Goal: Find specific page/section: Find specific page/section

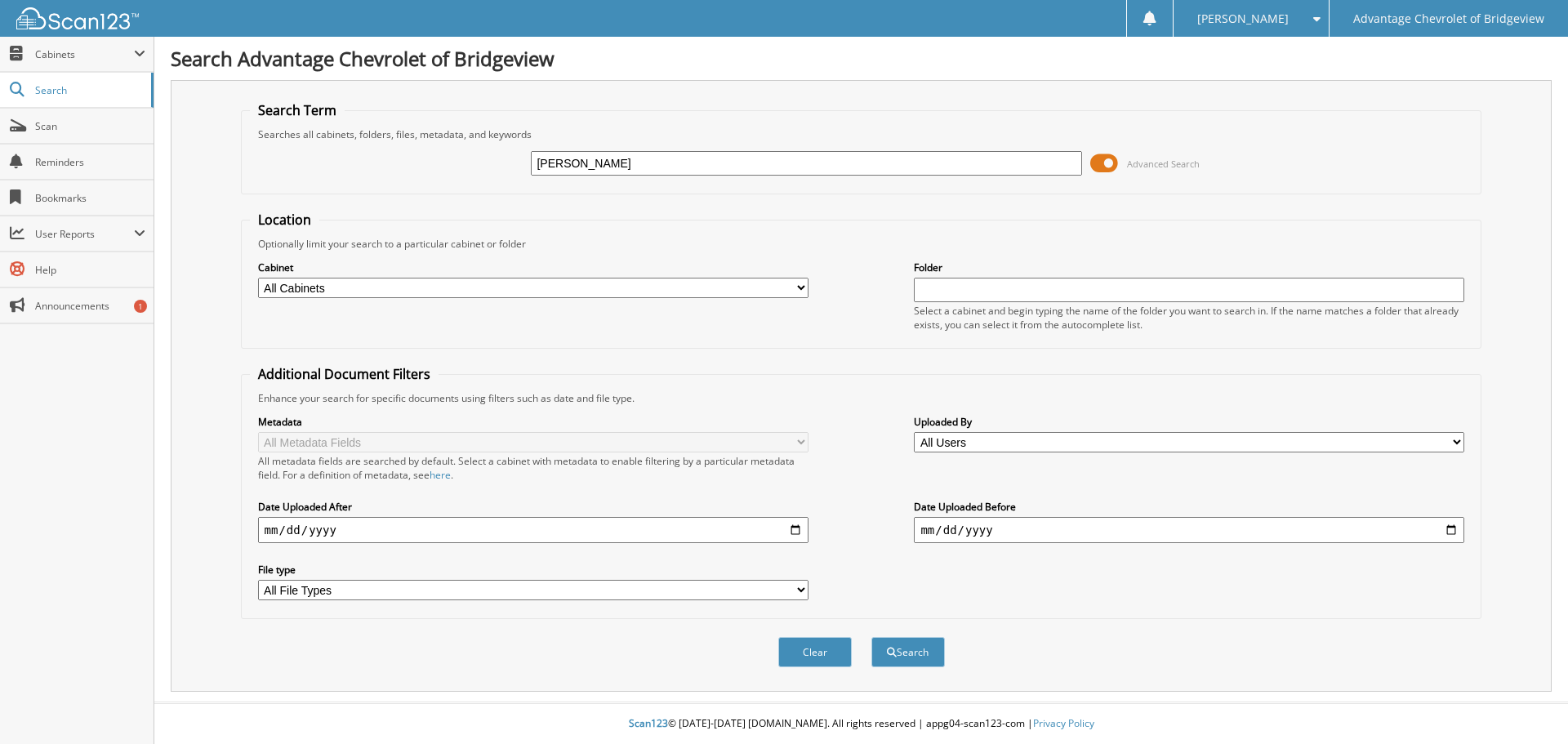
type input "[PERSON_NAME]"
click at [1114, 167] on span at bounding box center [1104, 163] width 28 height 24
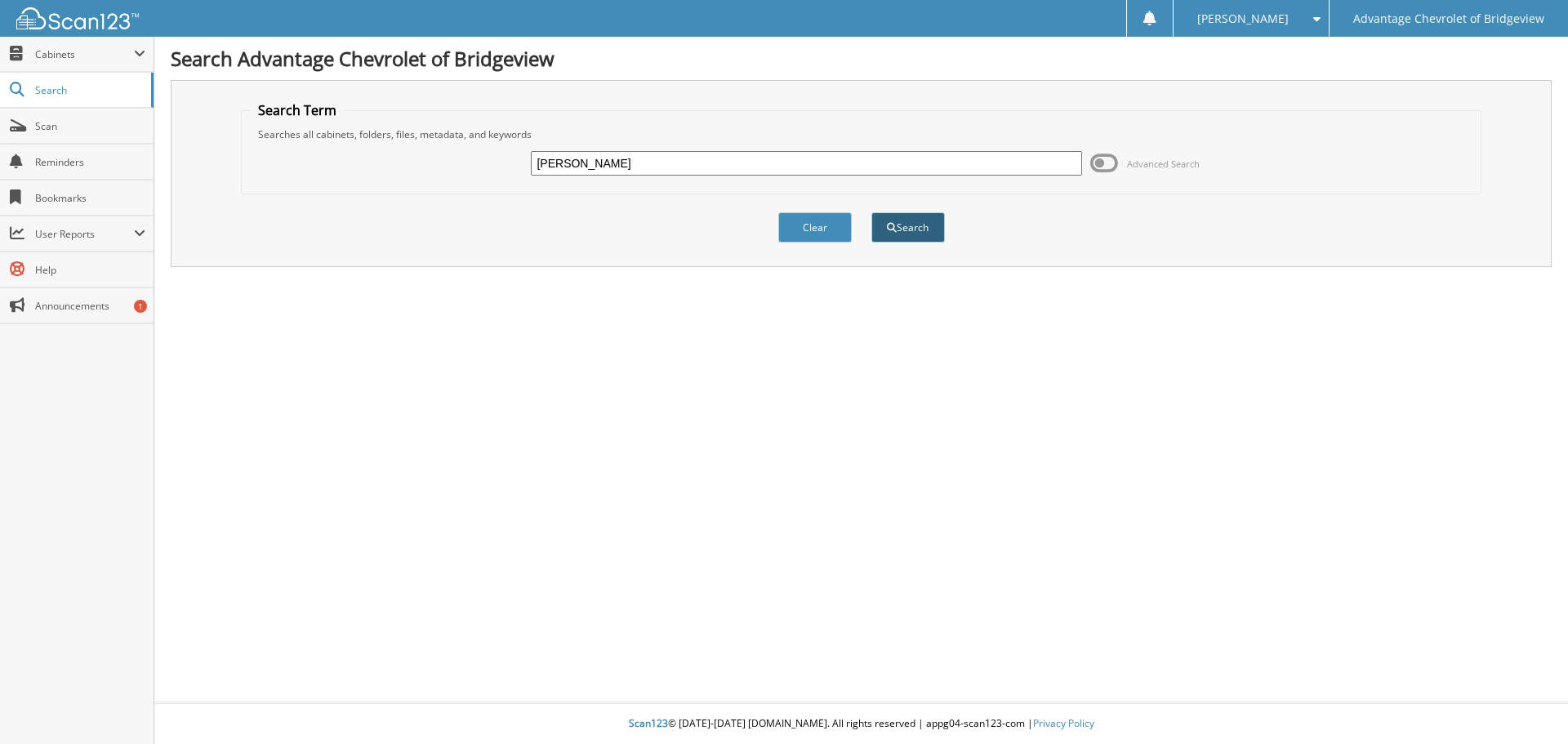
click at [894, 229] on span "submit" at bounding box center [891, 228] width 10 height 10
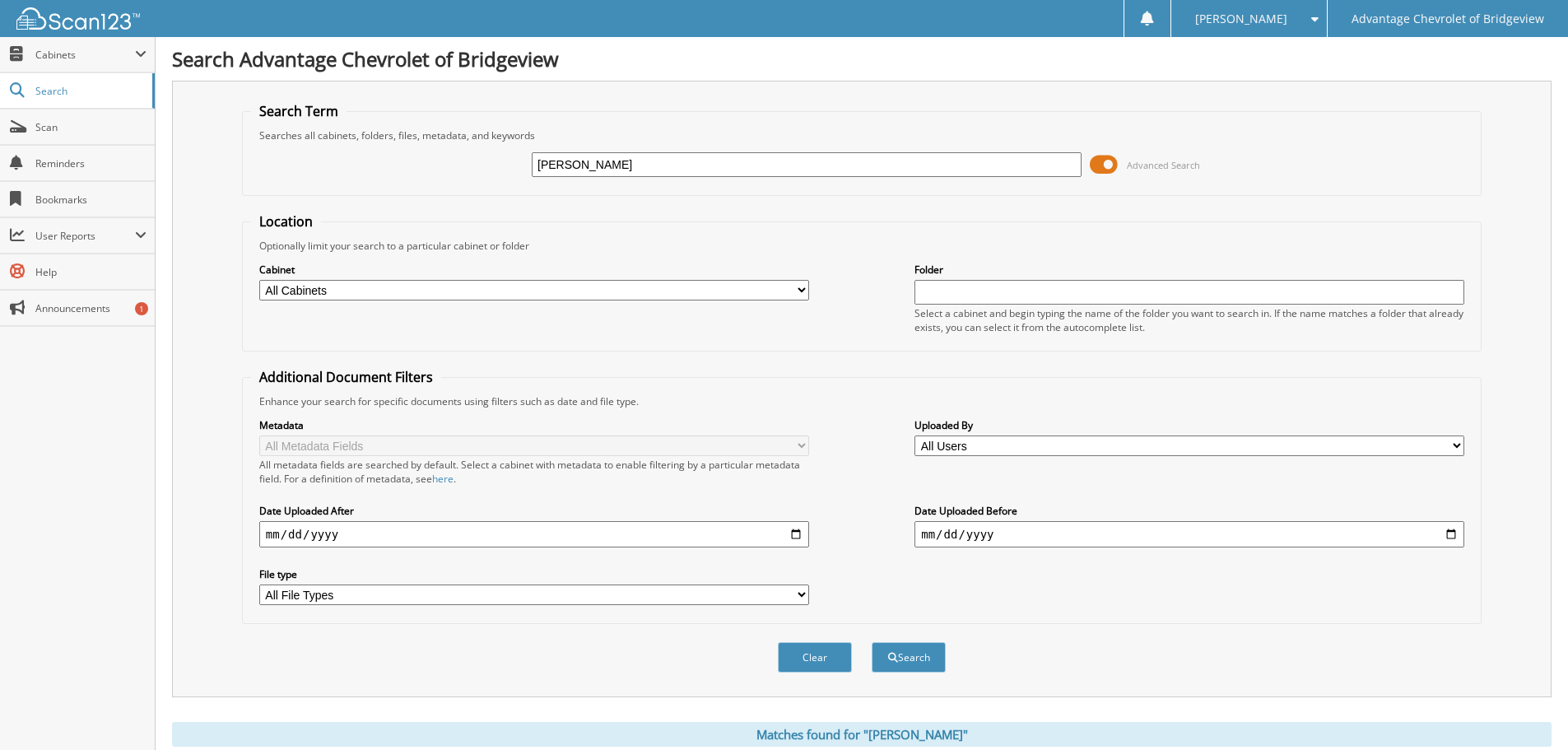
click at [1105, 159] on span at bounding box center [1103, 164] width 28 height 25
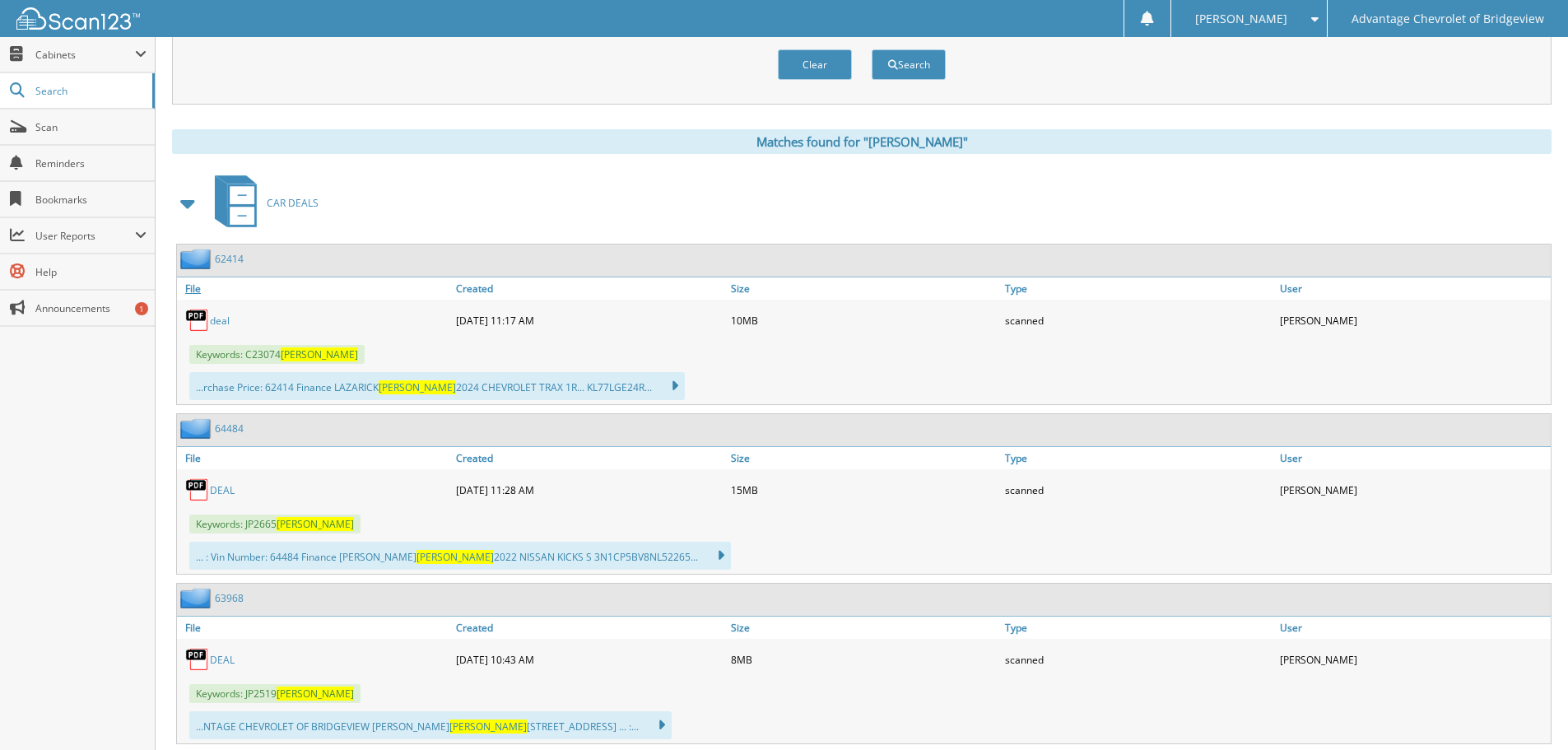
scroll to position [247, 0]
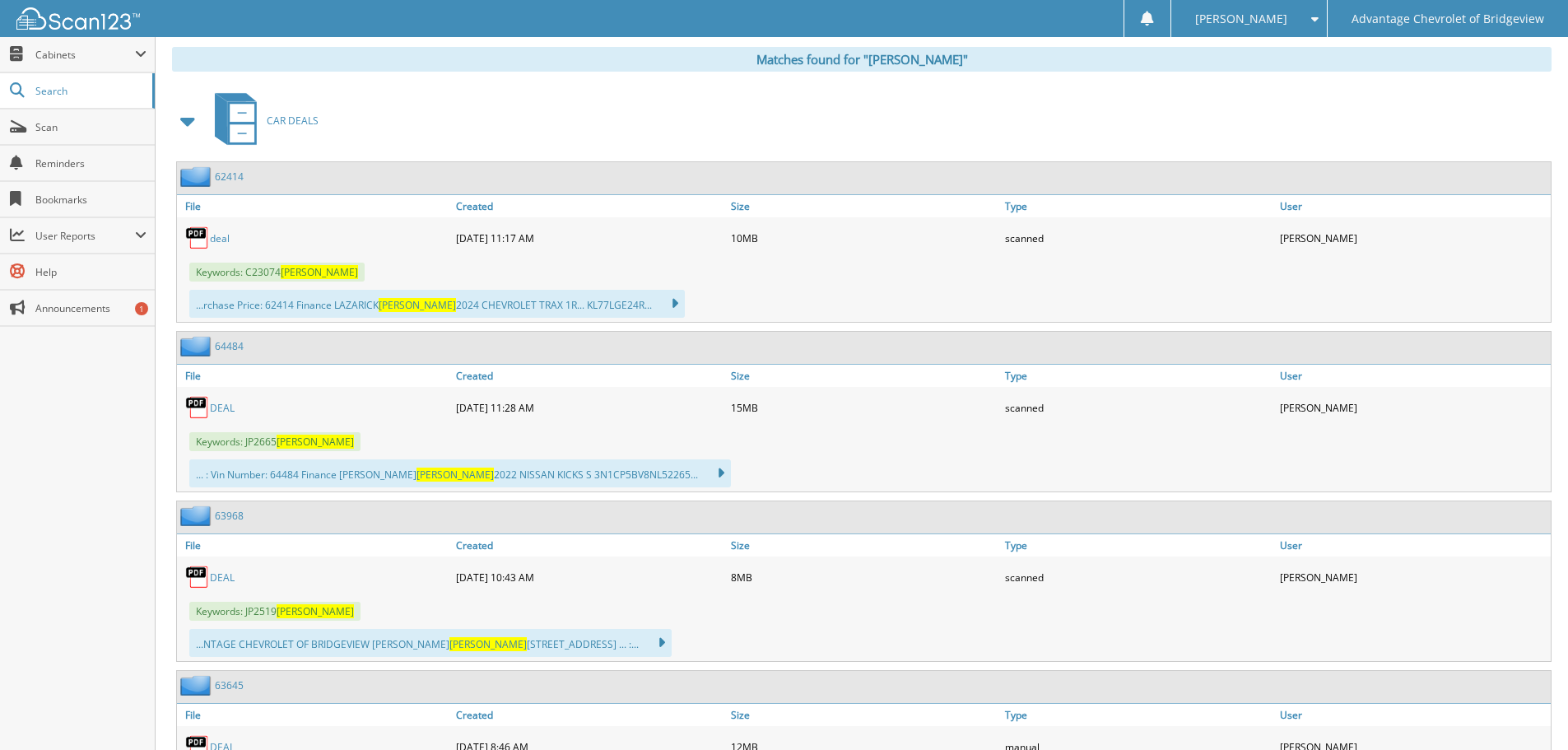
click at [219, 400] on link "DEAL" at bounding box center [222, 407] width 25 height 14
